Goal: Download file/media

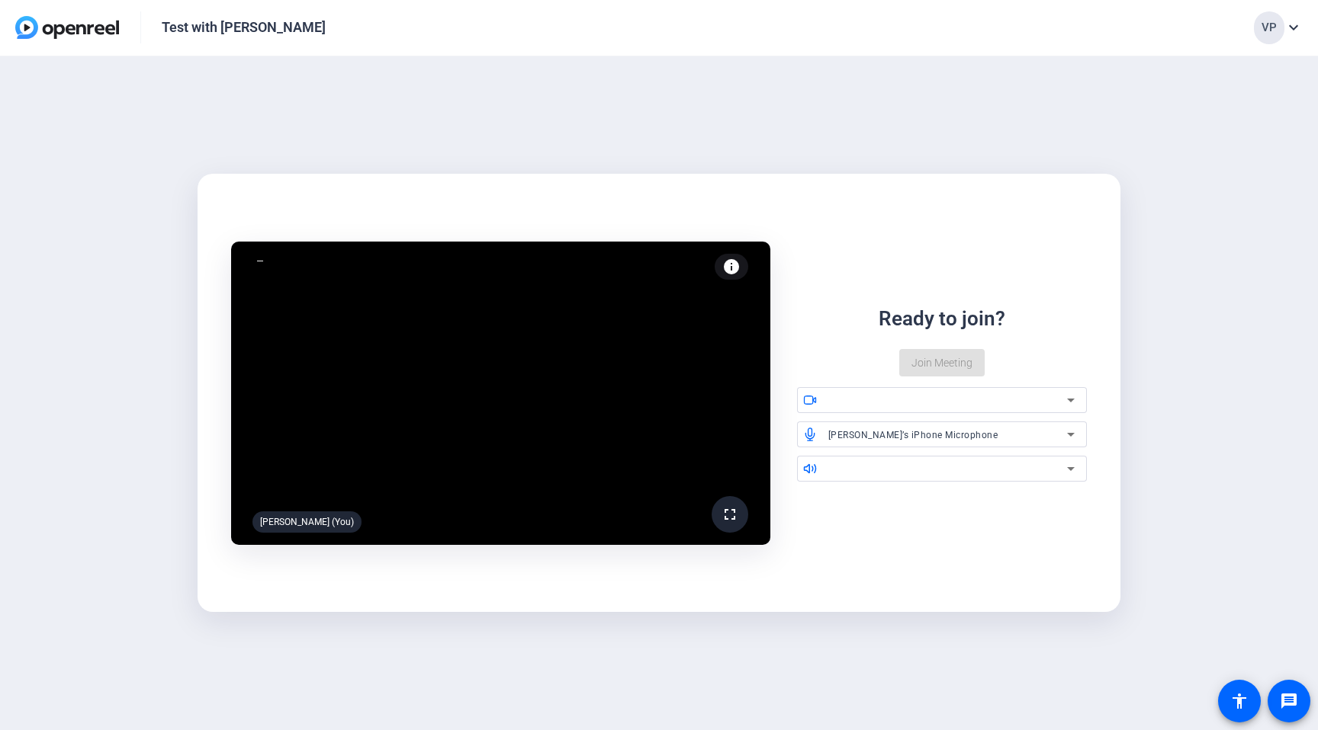
click at [90, 24] on img at bounding box center [67, 27] width 104 height 23
click at [1294, 24] on mat-icon "expand_more" at bounding box center [1293, 27] width 18 height 18
click at [195, 50] on div at bounding box center [659, 365] width 1318 height 730
click at [98, 34] on img at bounding box center [67, 27] width 104 height 23
click at [97, 30] on img at bounding box center [67, 27] width 104 height 23
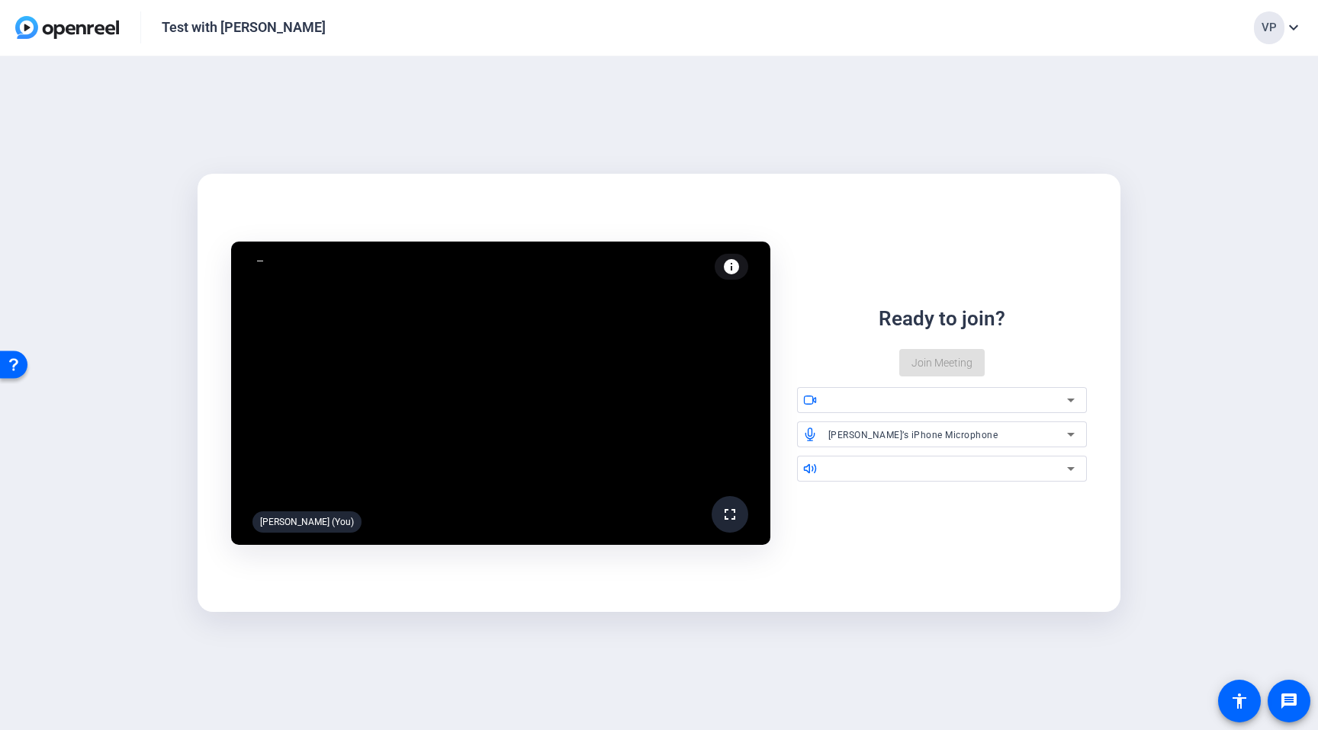
click at [97, 30] on img at bounding box center [67, 27] width 104 height 23
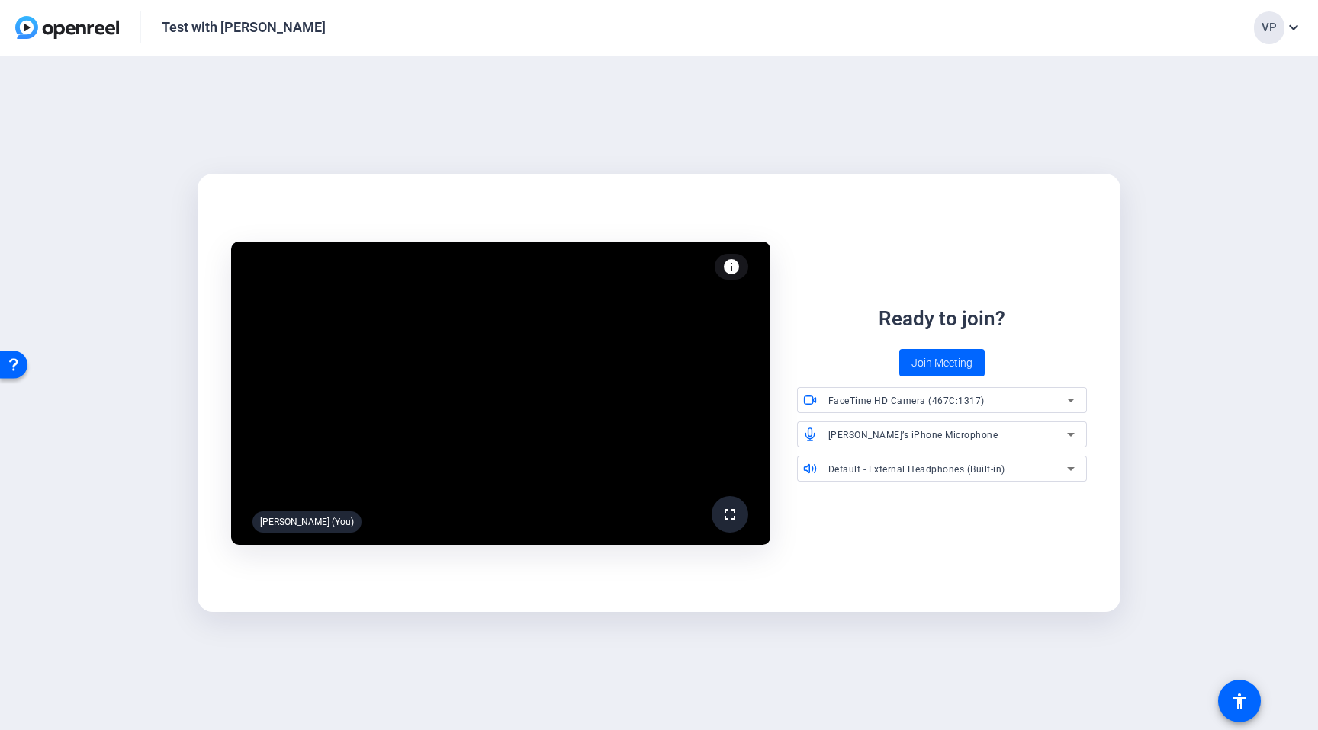
click at [96, 31] on img at bounding box center [67, 27] width 104 height 23
click at [36, 30] on img at bounding box center [67, 27] width 104 height 23
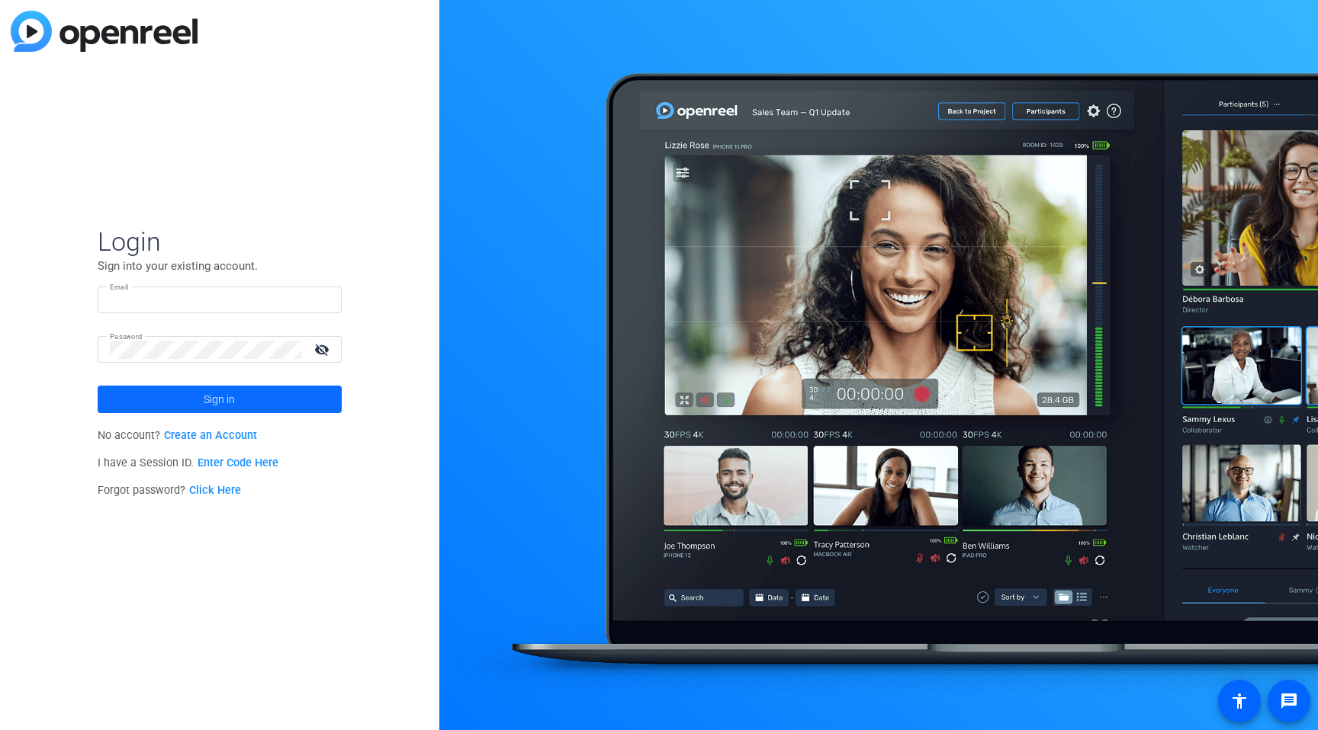
type input "vpikholc@diamonds.net"
click at [206, 400] on span "Sign in" at bounding box center [219, 399] width 31 height 38
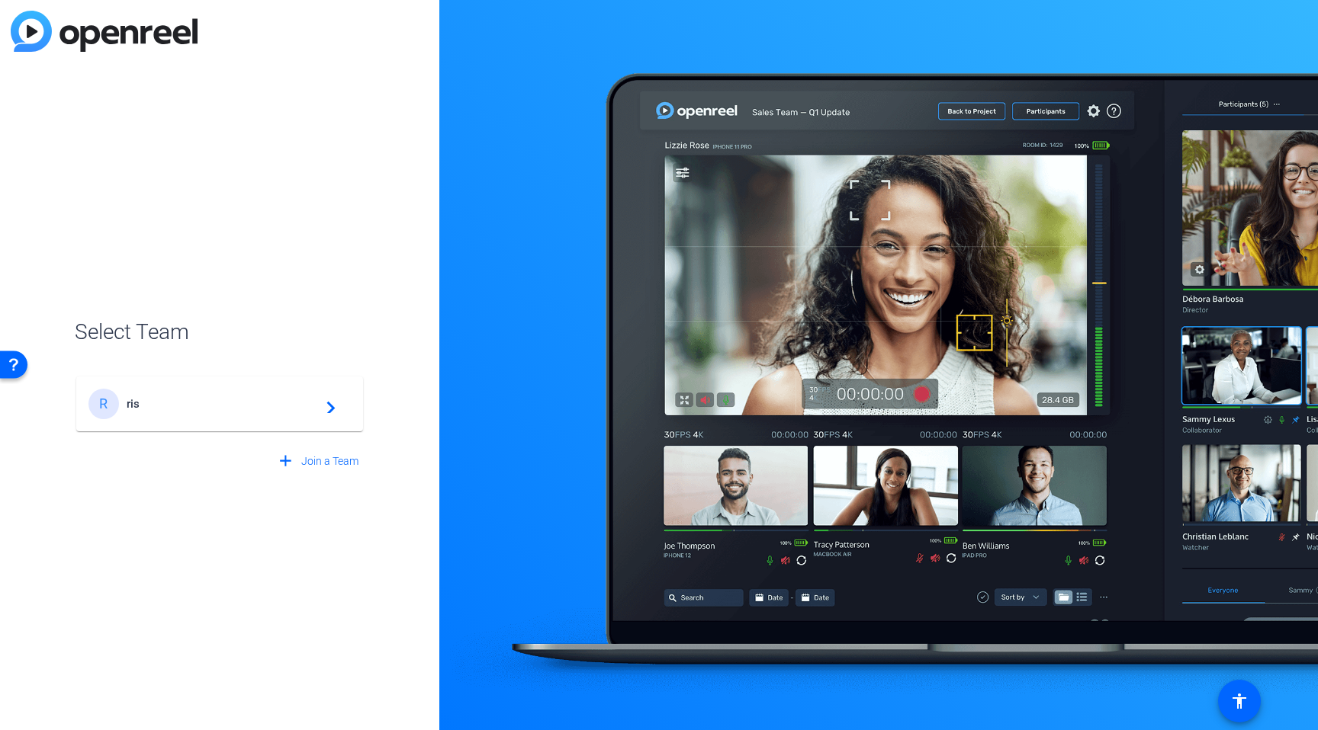
click at [233, 414] on div "R ris navigate_next" at bounding box center [219, 404] width 262 height 30
click at [329, 412] on div "R ris navigate_next" at bounding box center [220, 396] width 290 height 73
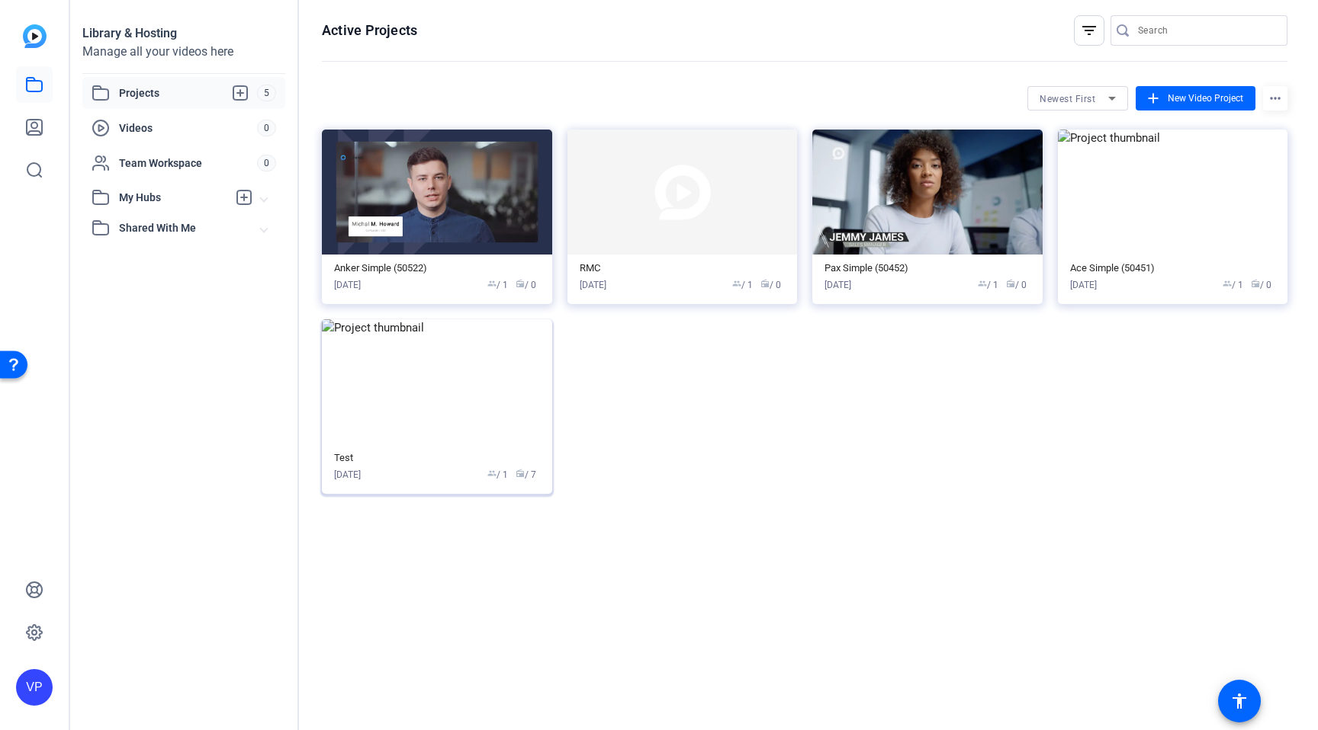
click at [492, 384] on img at bounding box center [437, 381] width 230 height 125
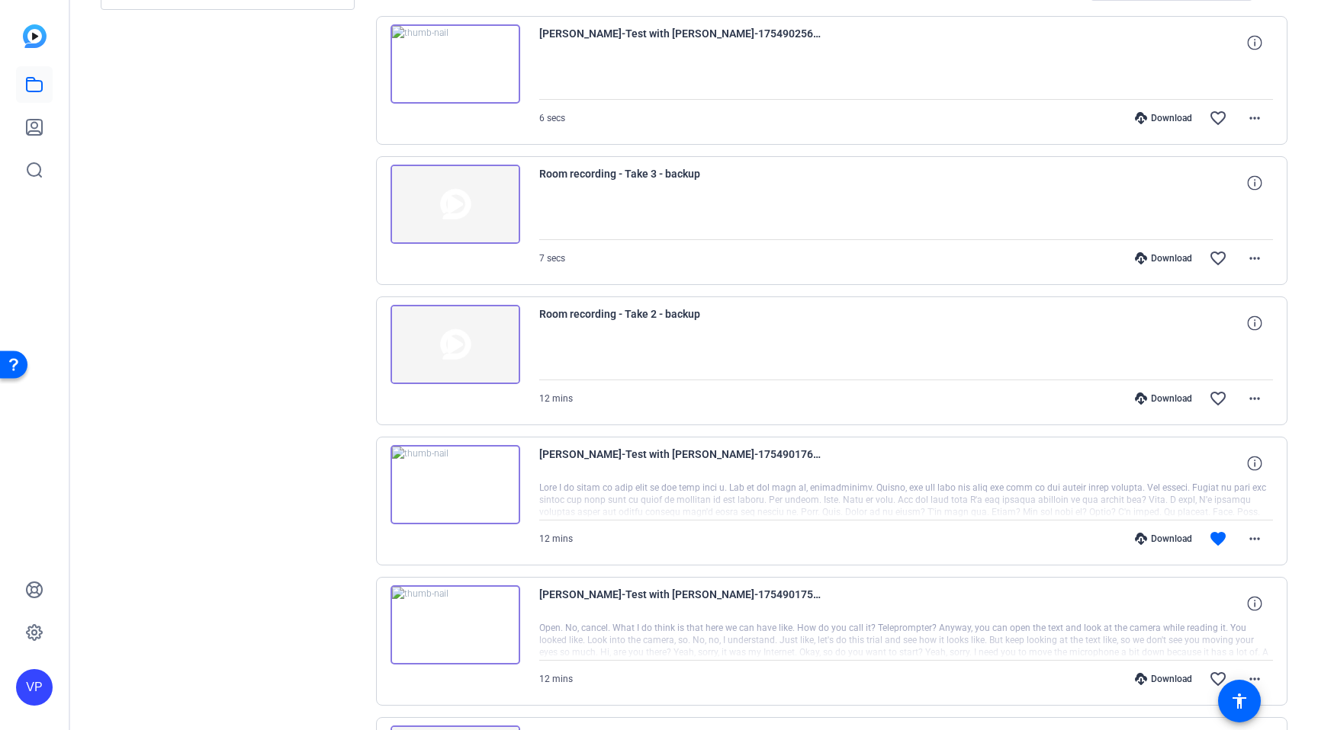
scroll to position [321, 0]
click at [1255, 538] on mat-icon "more_horiz" at bounding box center [1254, 537] width 18 height 18
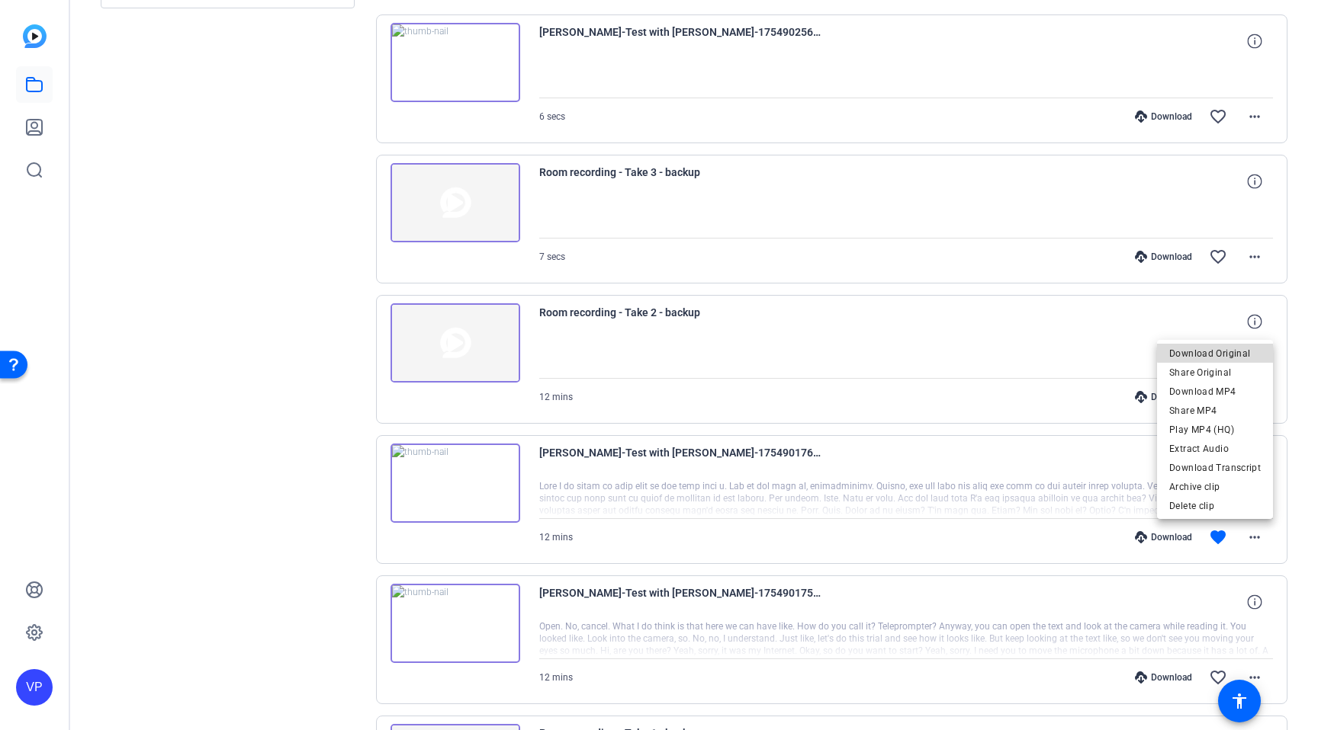
click at [1234, 351] on span "Download Original" at bounding box center [1214, 354] width 91 height 18
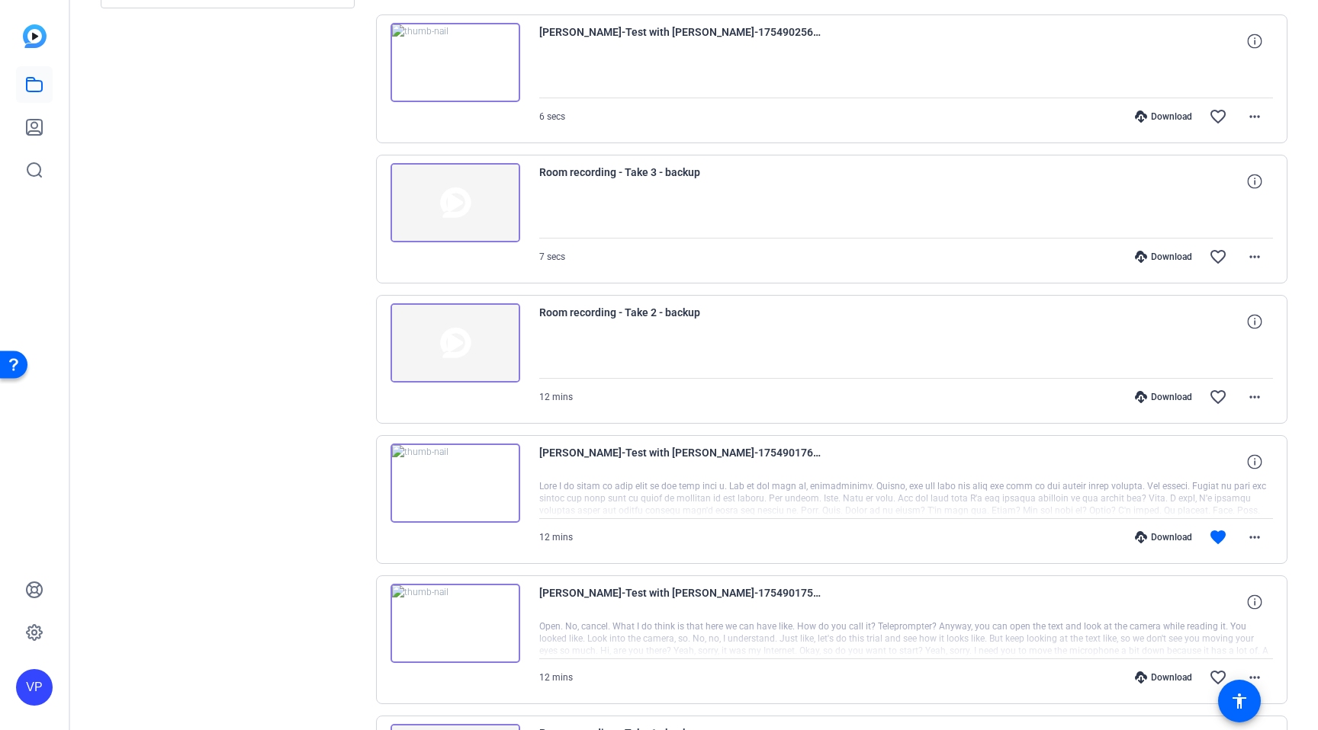
scroll to position [0, 0]
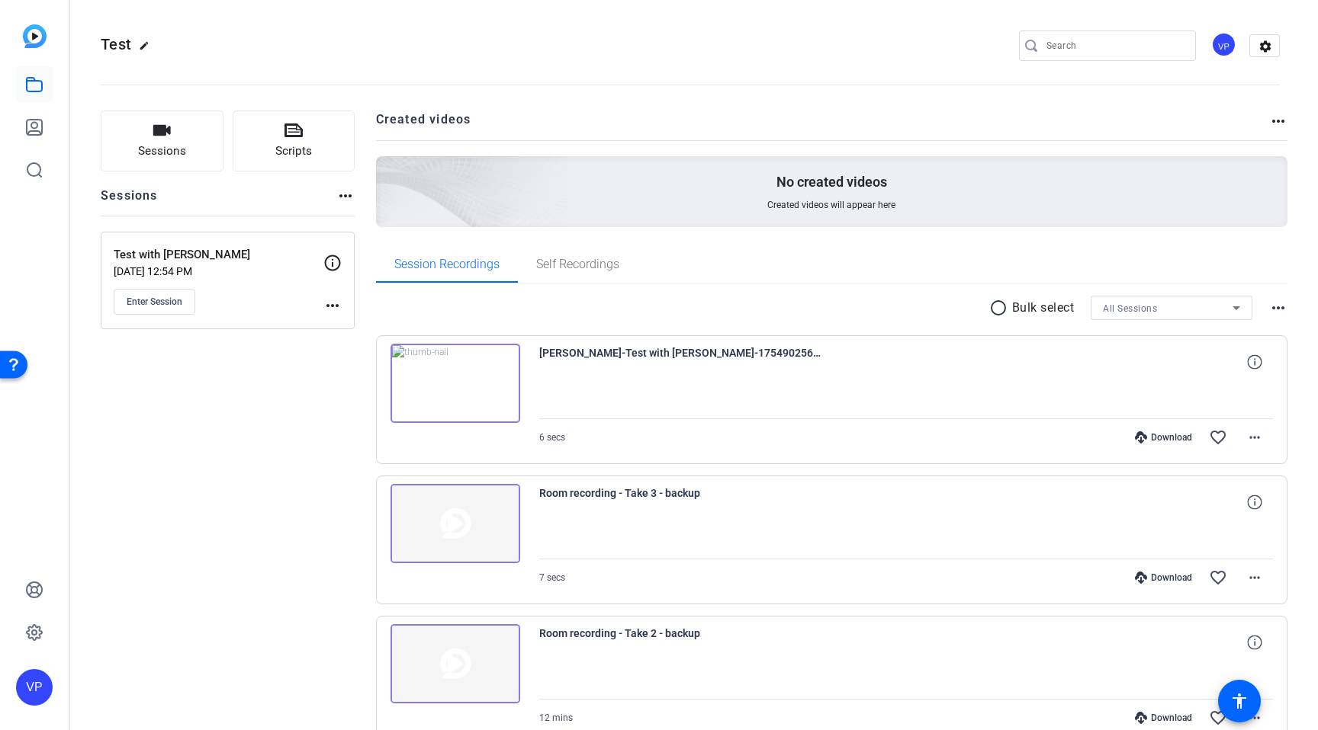
click at [348, 195] on mat-icon "more_horiz" at bounding box center [345, 196] width 18 height 18
click at [545, 140] on div at bounding box center [659, 365] width 1318 height 730
click at [39, 37] on img at bounding box center [35, 36] width 24 height 24
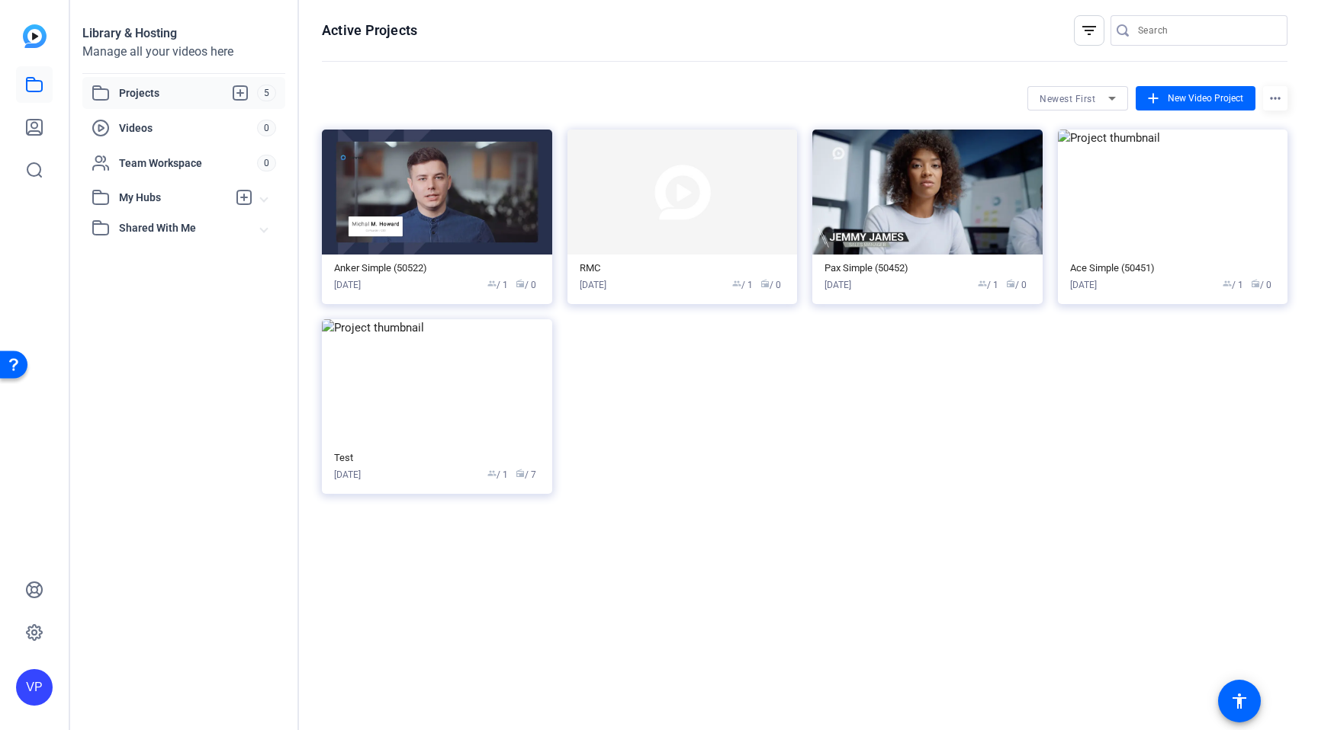
click at [229, 204] on span "My Hubs" at bounding box center [175, 197] width 169 height 18
click at [201, 125] on span "Videos" at bounding box center [188, 127] width 138 height 15
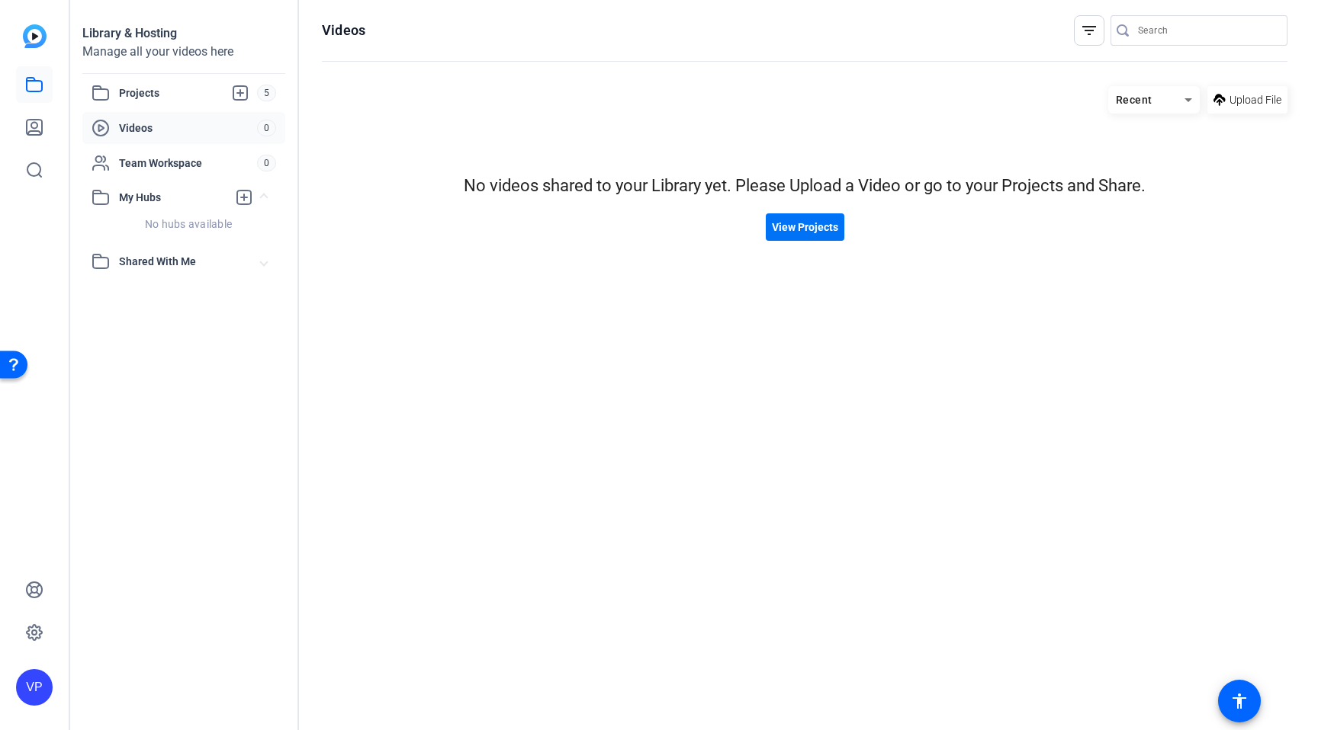
click at [818, 224] on span "View Projects" at bounding box center [805, 228] width 66 height 16
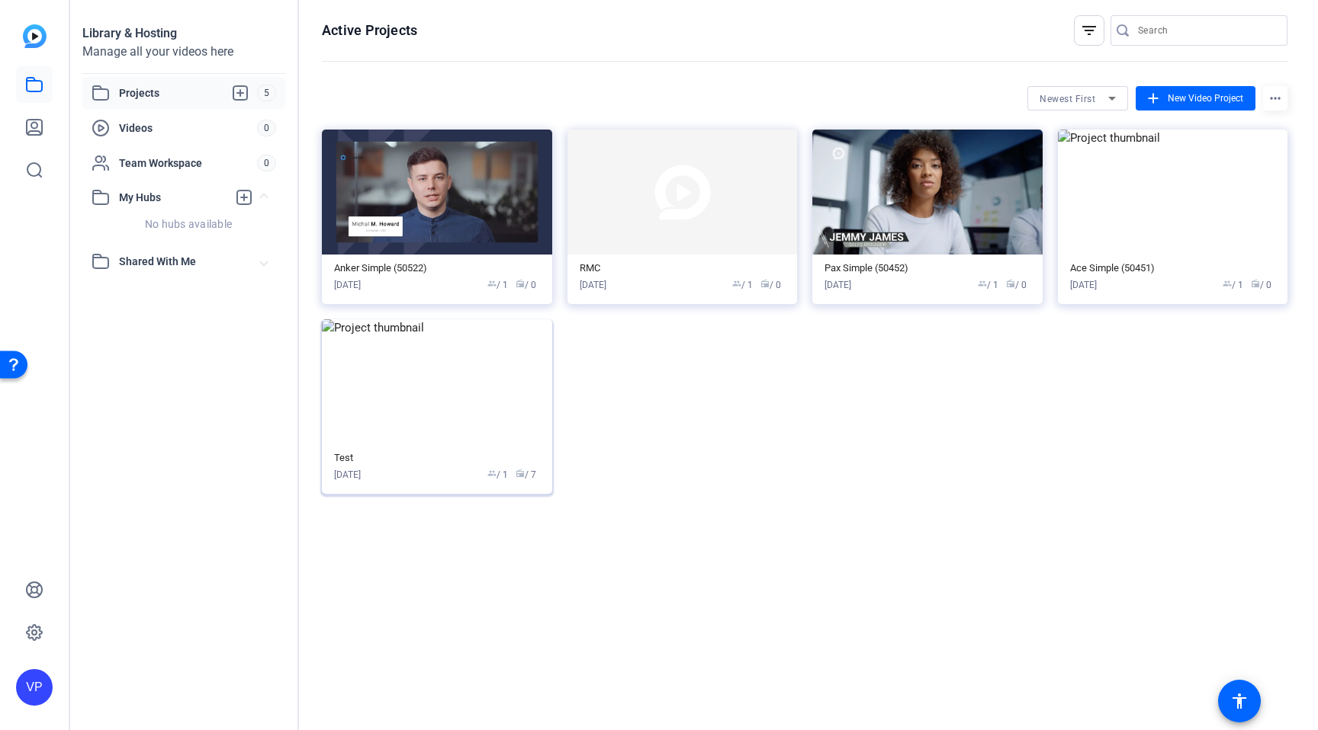
click at [464, 352] on img at bounding box center [437, 381] width 230 height 125
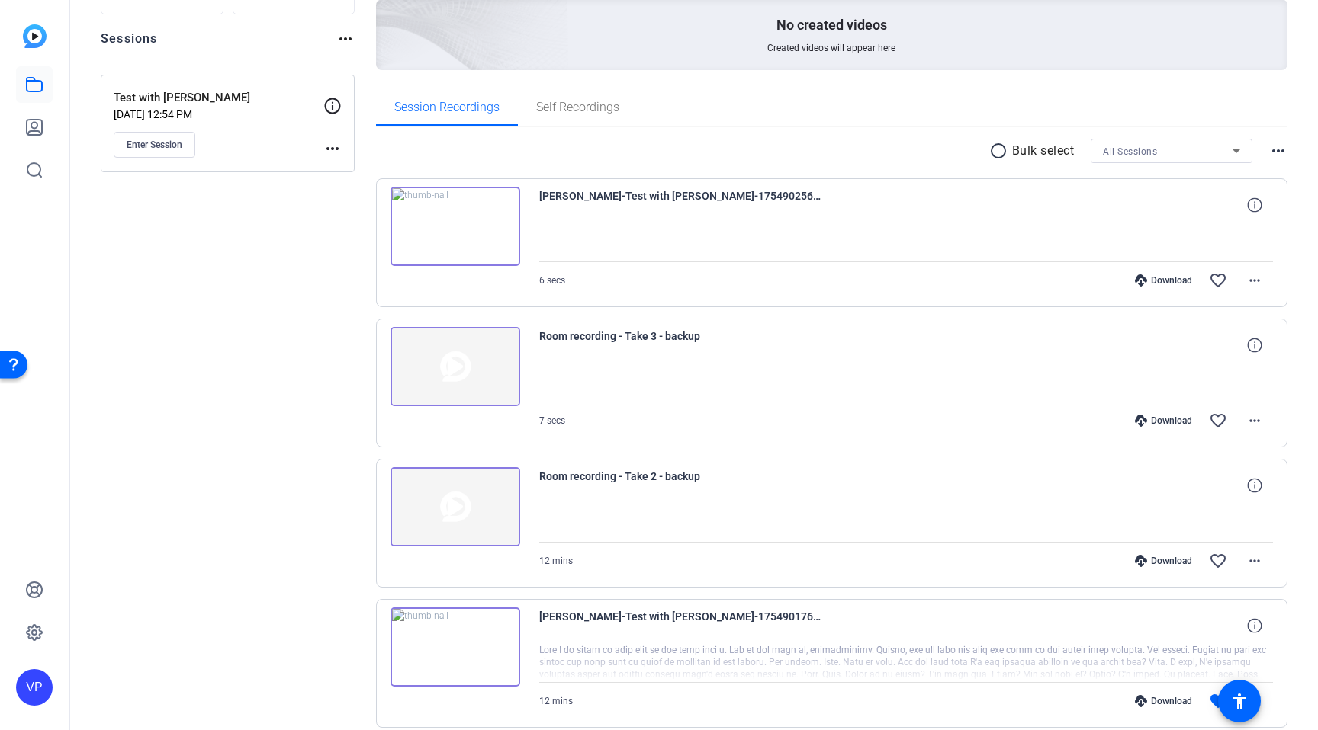
scroll to position [236, 0]
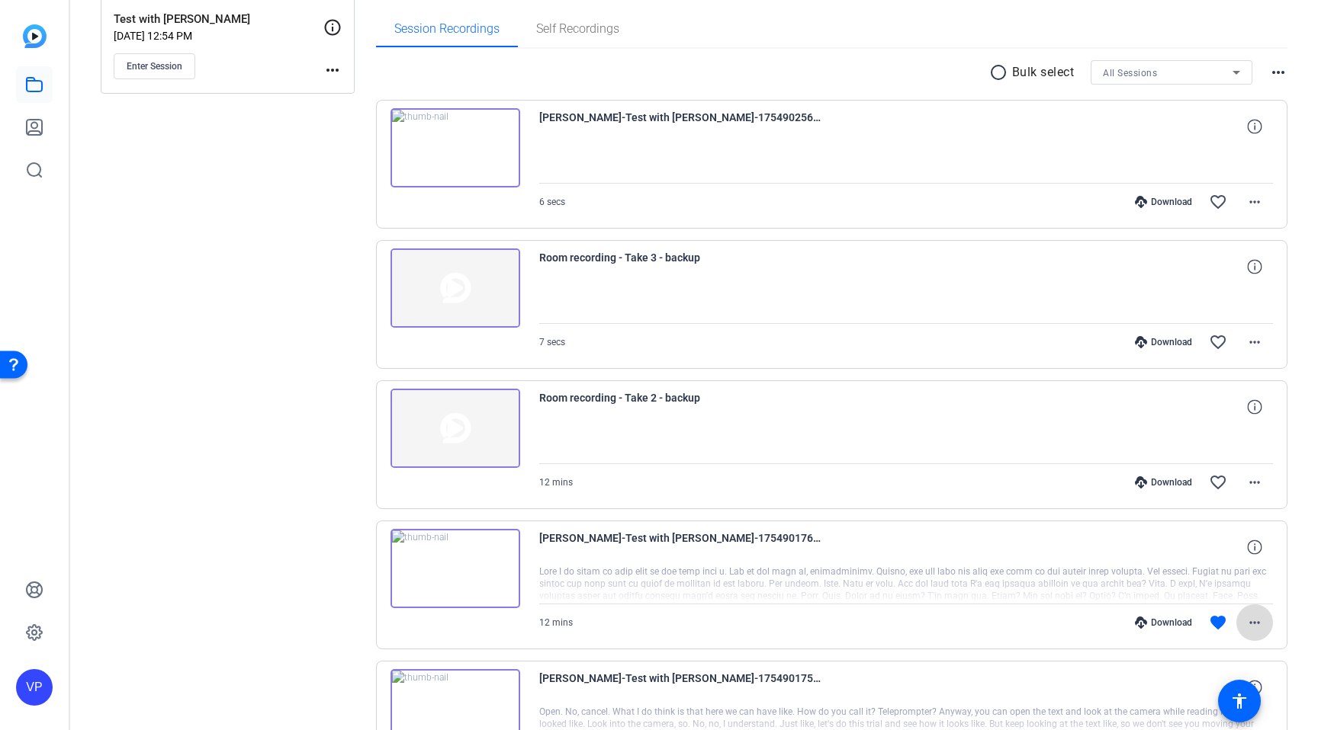
click at [1262, 618] on mat-icon "more_horiz" at bounding box center [1254, 623] width 18 height 18
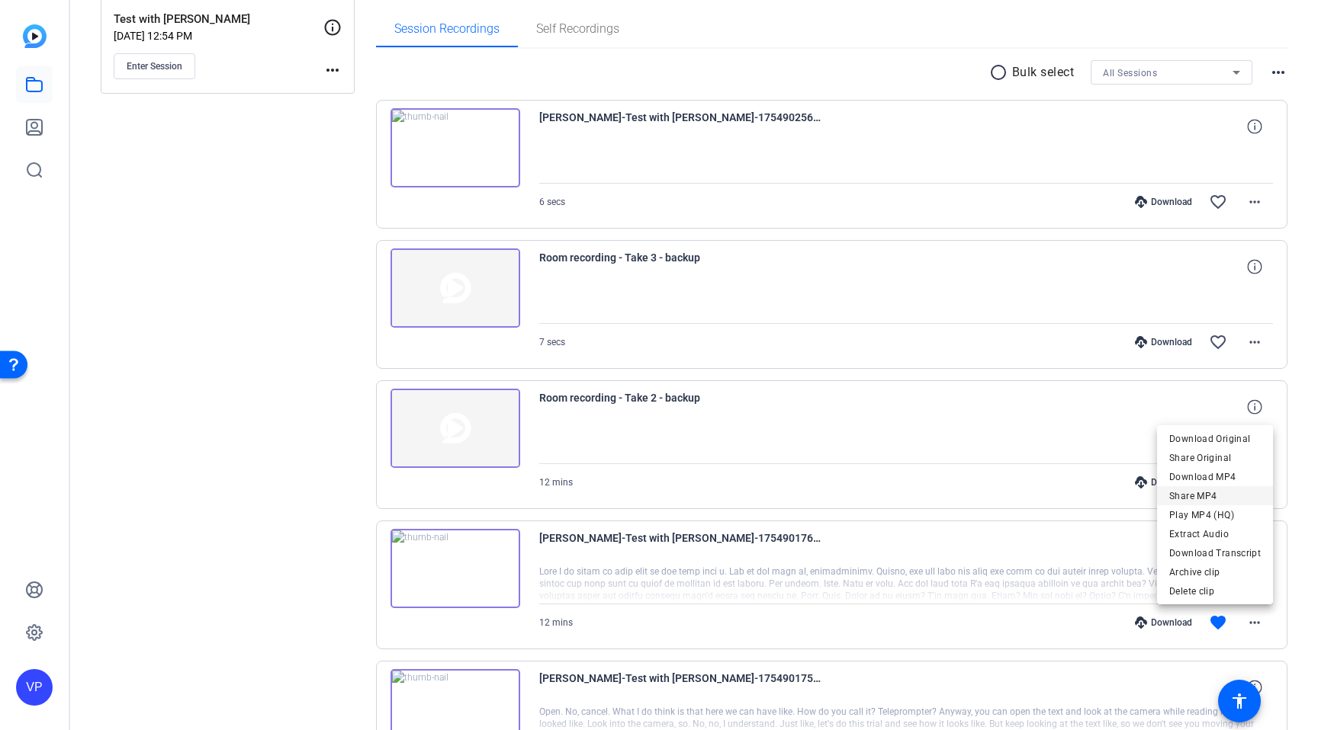
click at [1225, 492] on span "Share MP4" at bounding box center [1214, 496] width 91 height 18
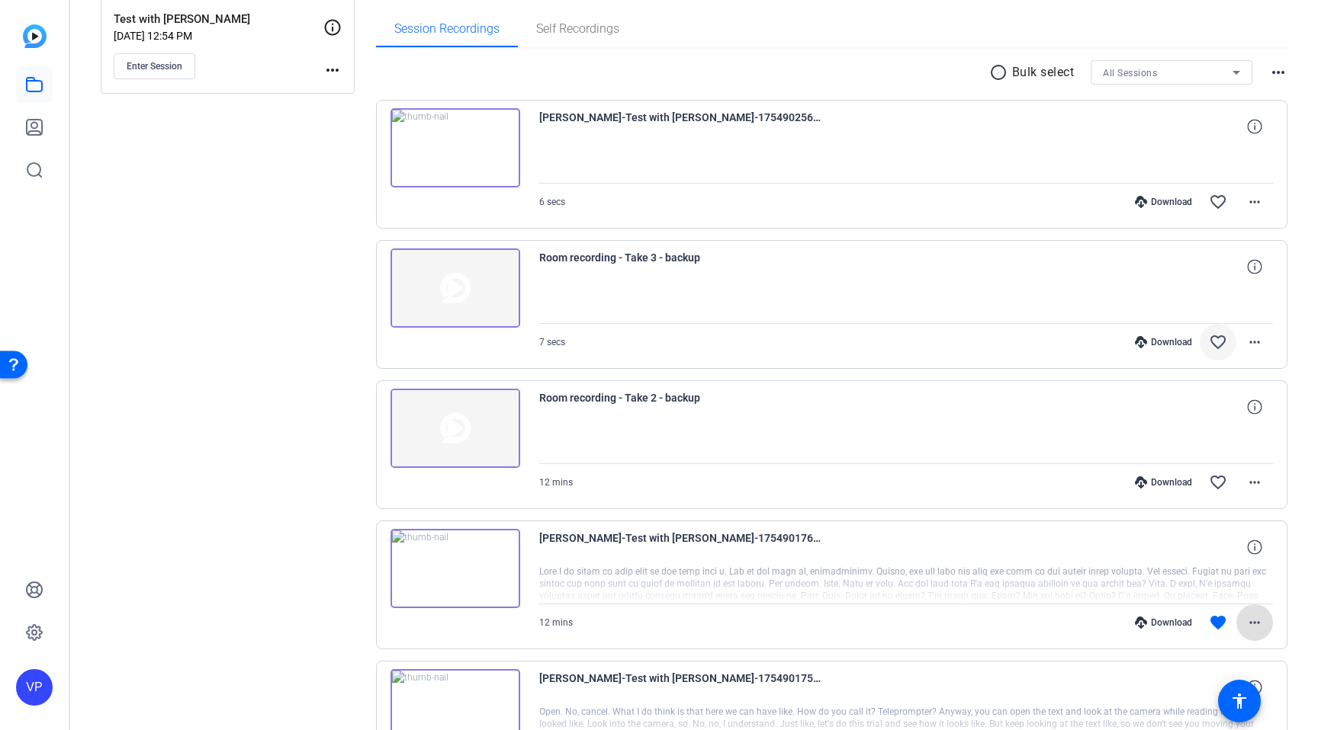
scroll to position [0, 0]
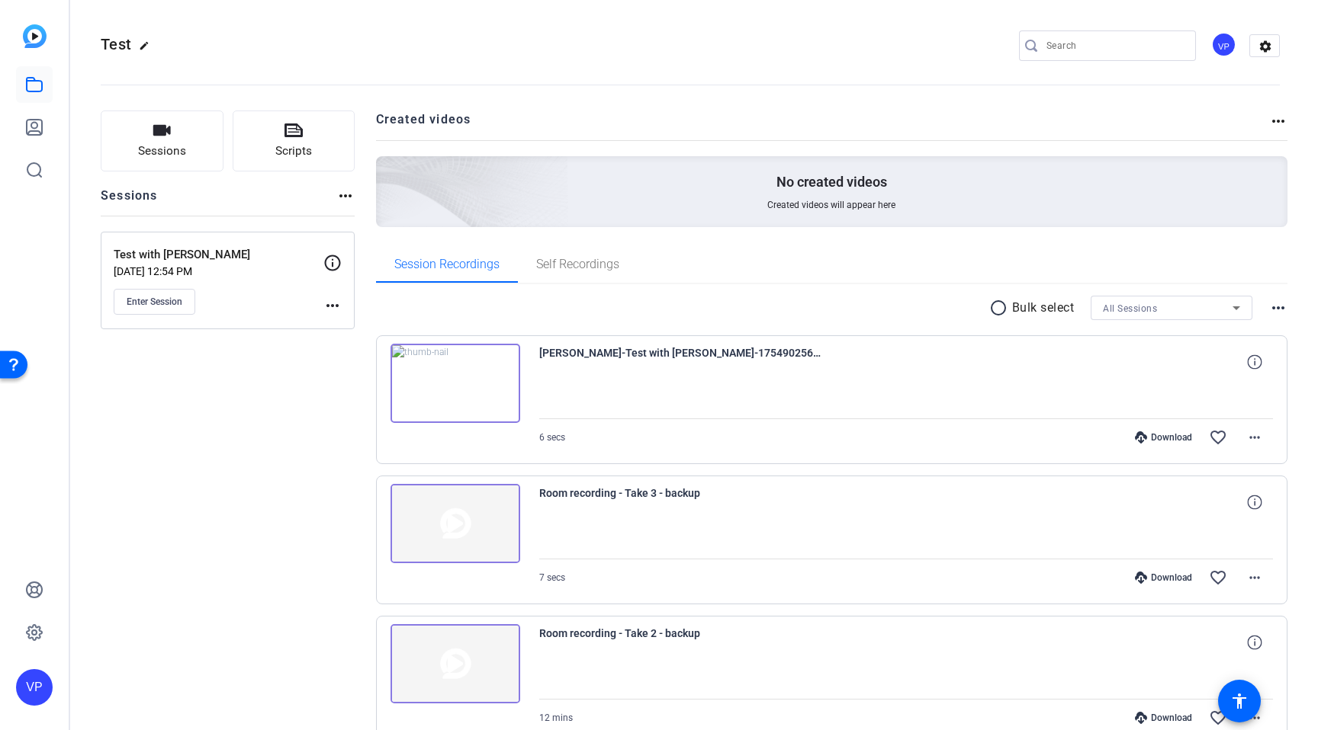
click at [1283, 119] on mat-icon "more_horiz" at bounding box center [1278, 121] width 18 height 18
click at [1279, 121] on div at bounding box center [659, 365] width 1318 height 730
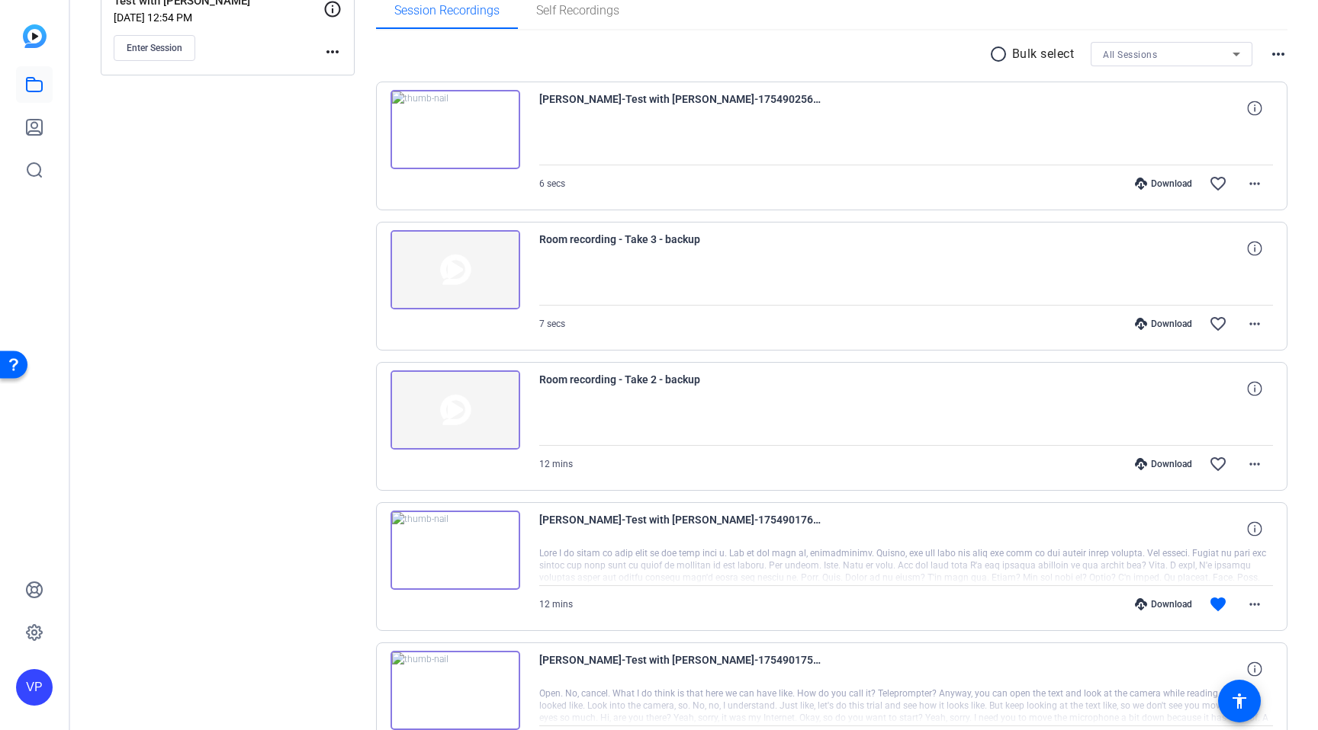
scroll to position [324, 0]
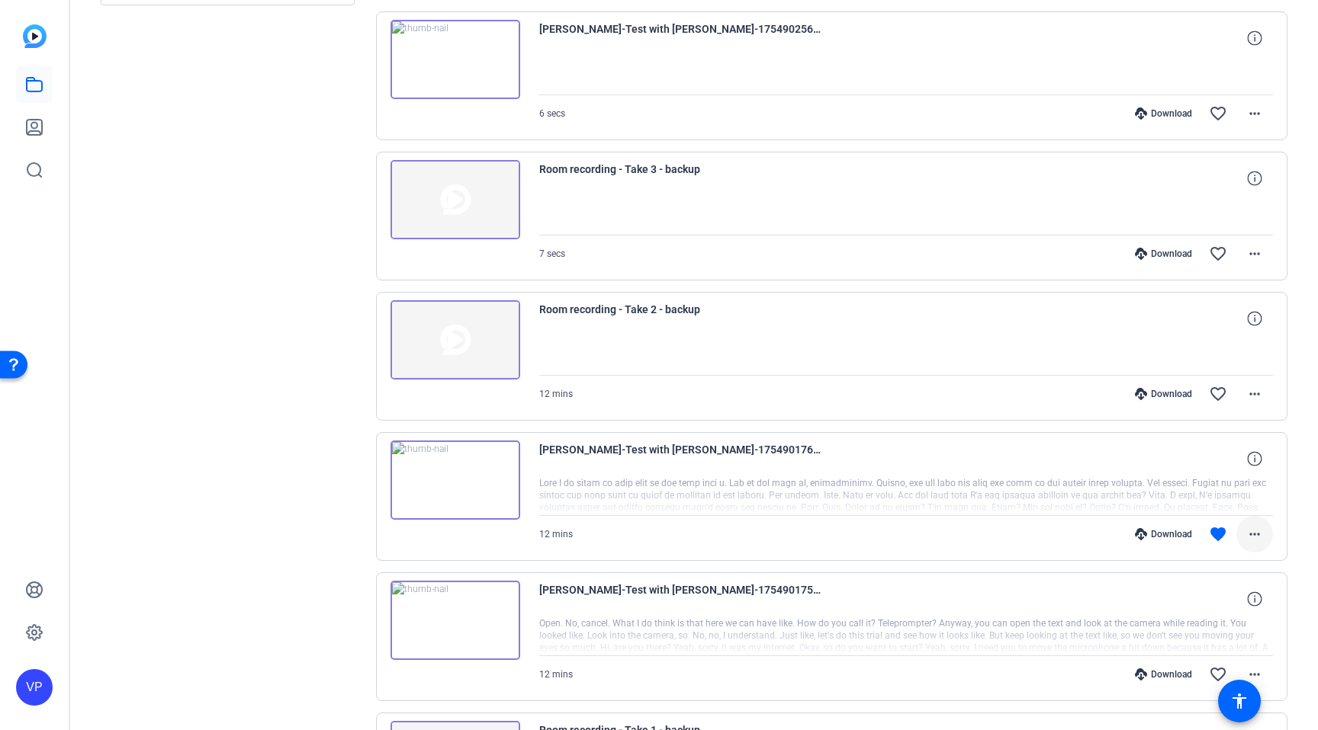
click at [1269, 540] on span at bounding box center [1254, 534] width 37 height 37
click at [1228, 371] on span "Share Original" at bounding box center [1214, 370] width 91 height 18
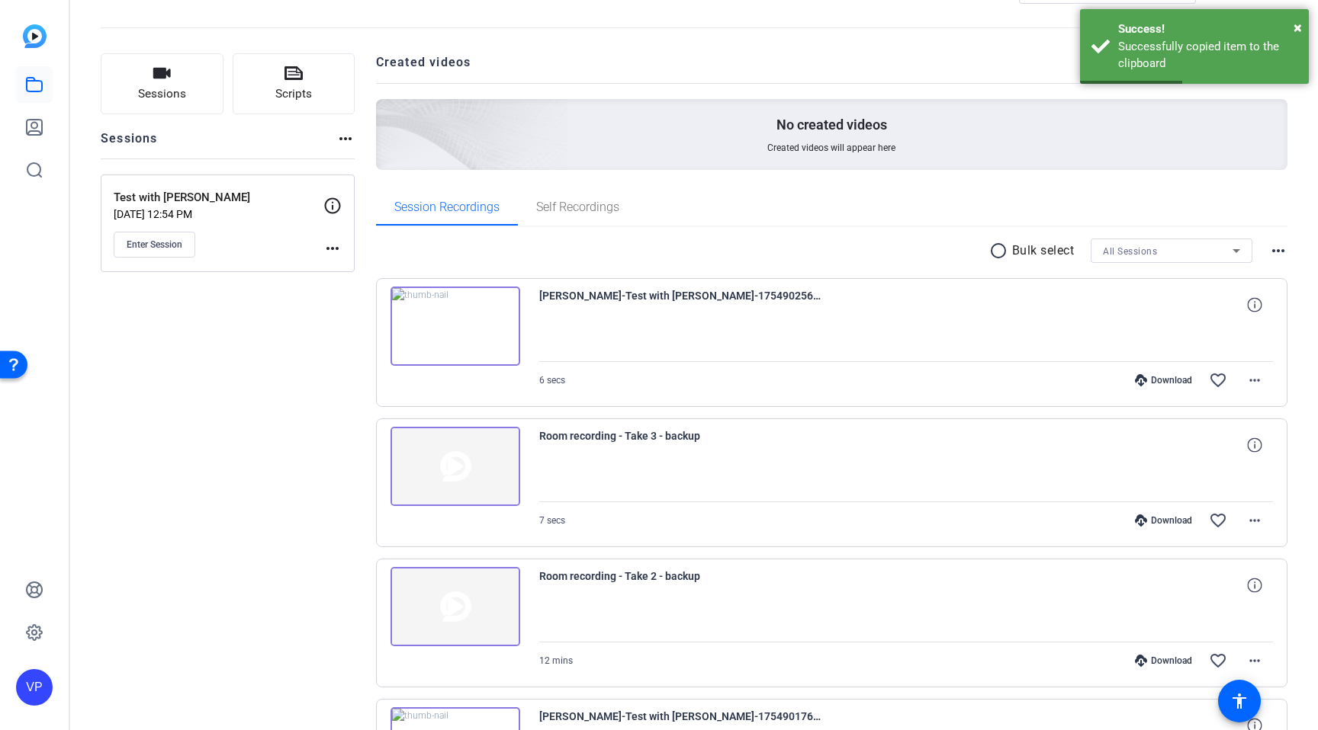
scroll to position [0, 0]
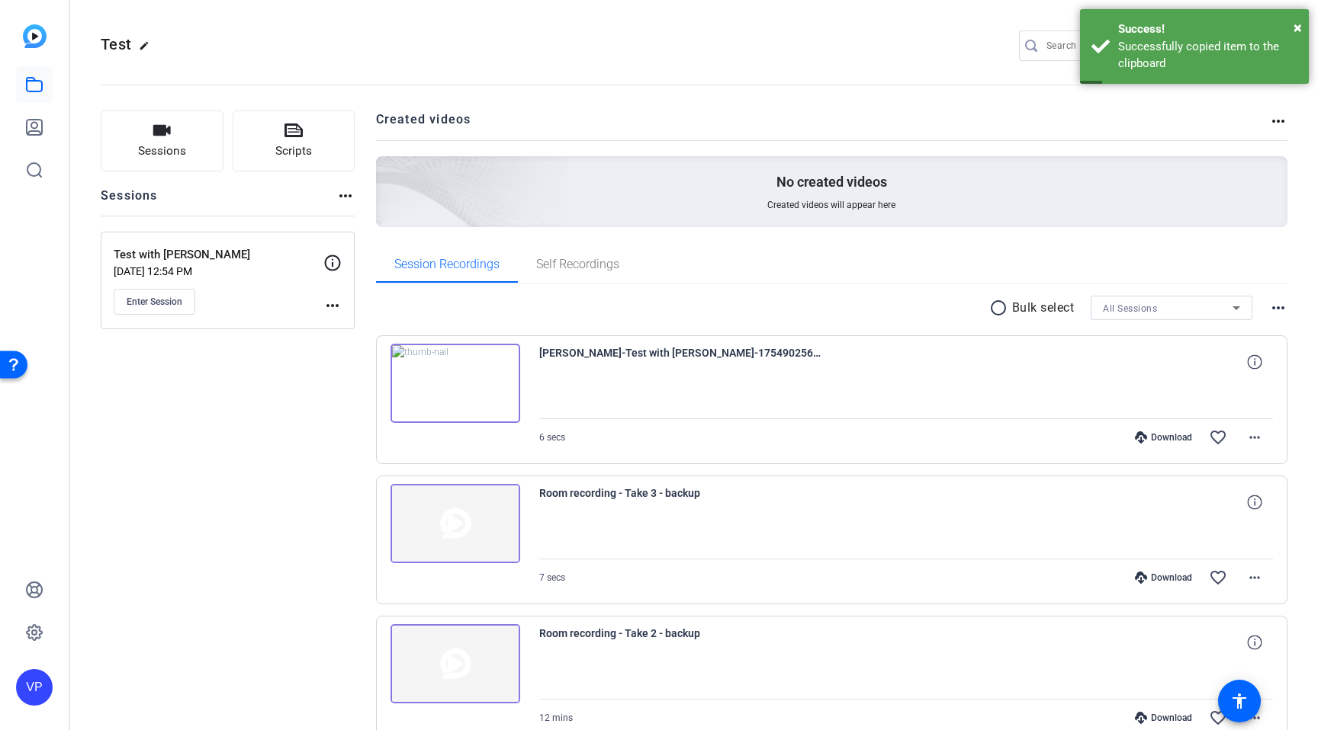
click at [40, 47] on img at bounding box center [35, 36] width 24 height 24
